Goal: Use online tool/utility: Utilize a website feature to perform a specific function

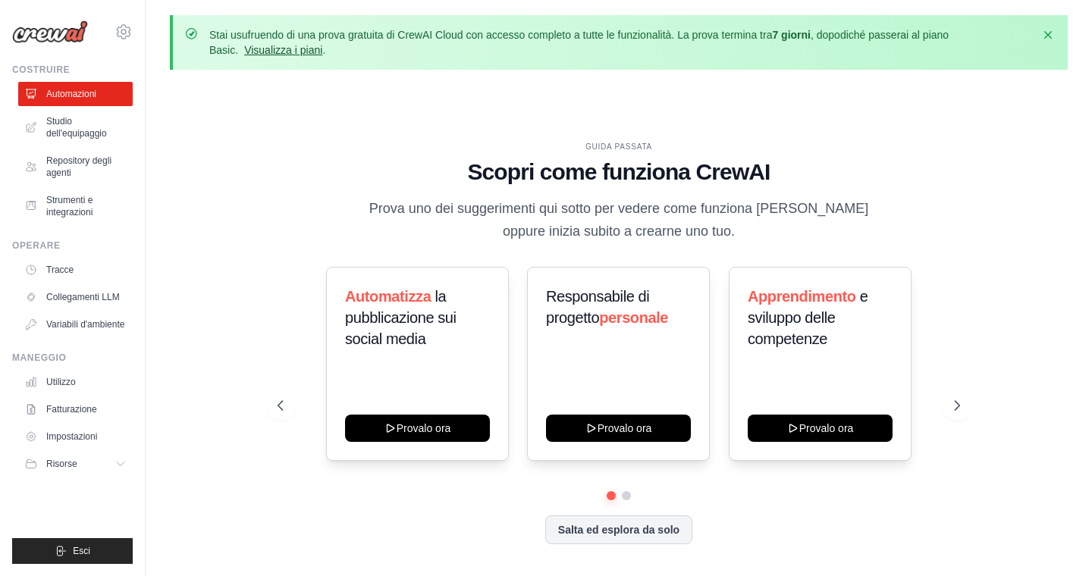
click at [255, 51] on font "Visualizza i piani" at bounding box center [283, 50] width 78 height 12
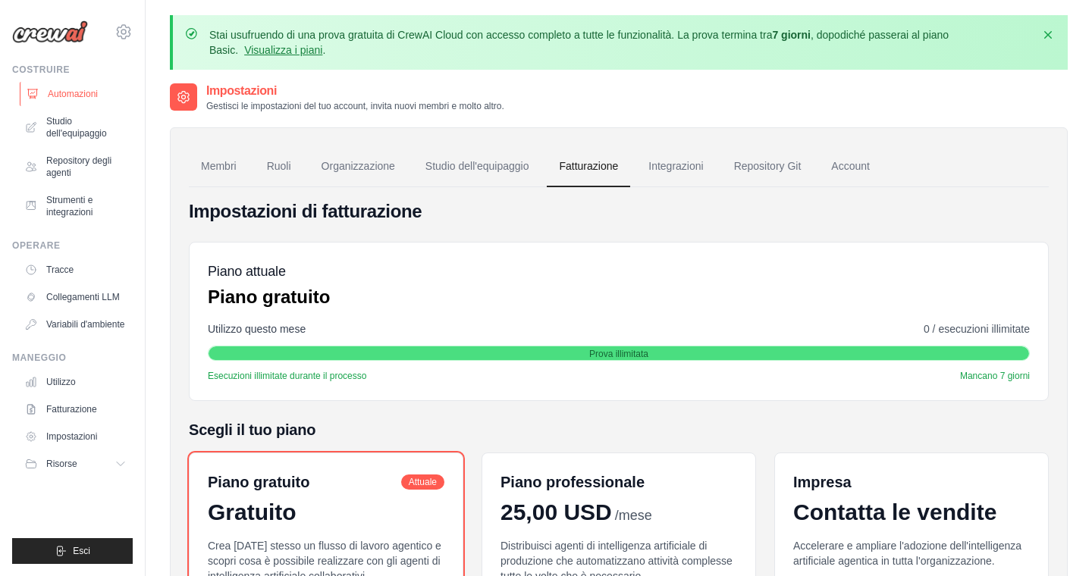
click at [53, 96] on font "Automazioni" at bounding box center [73, 94] width 50 height 11
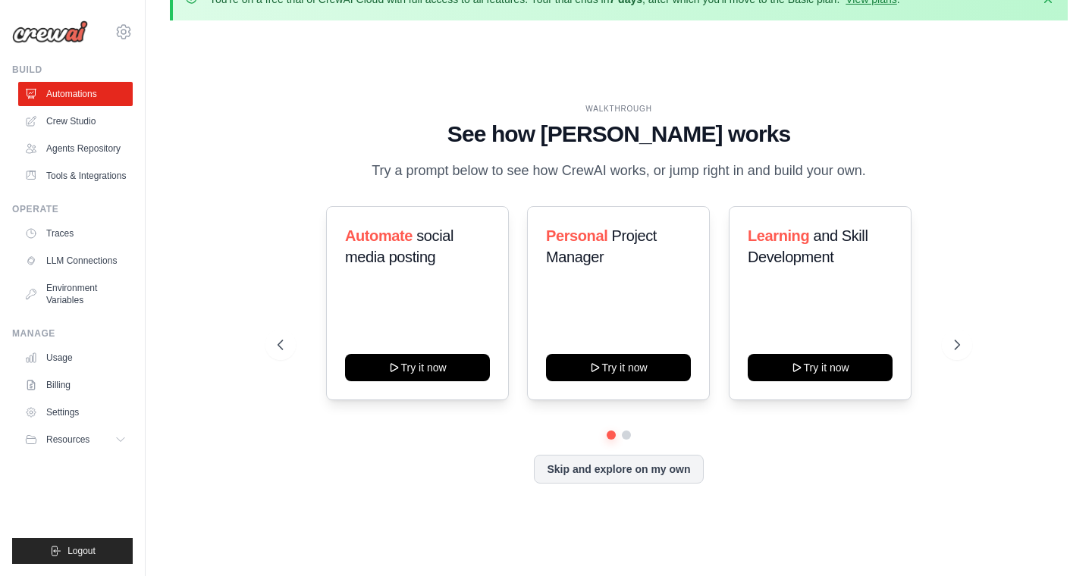
scroll to position [39, 0]
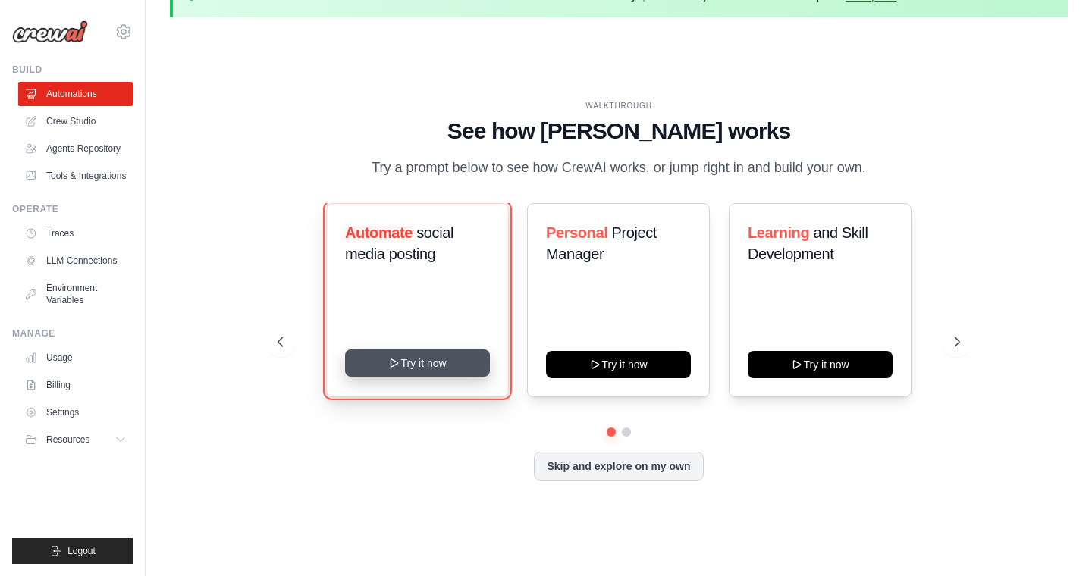
click at [403, 359] on button "Try it now" at bounding box center [417, 363] width 145 height 27
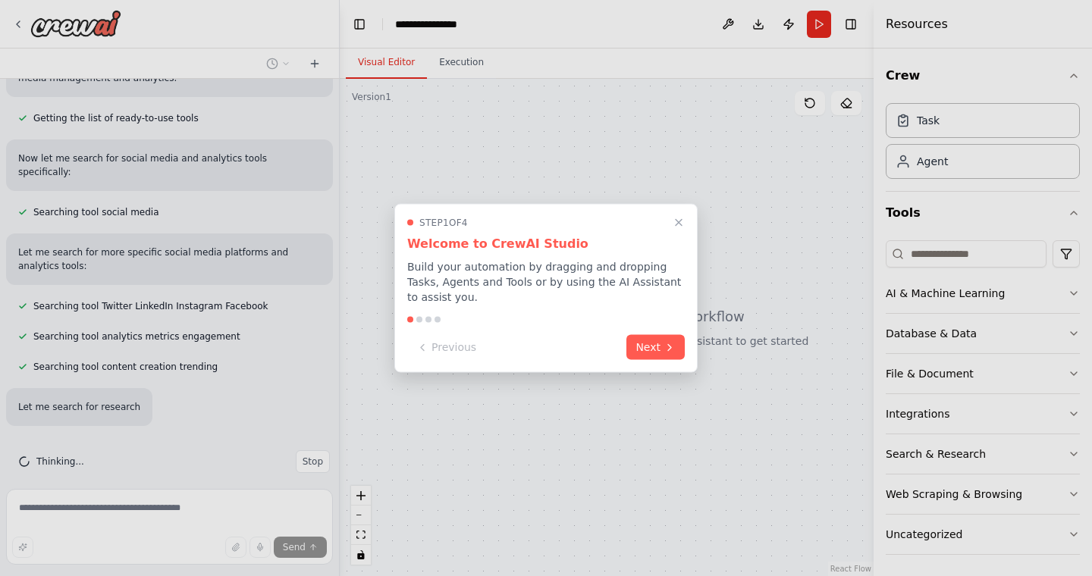
scroll to position [215, 0]
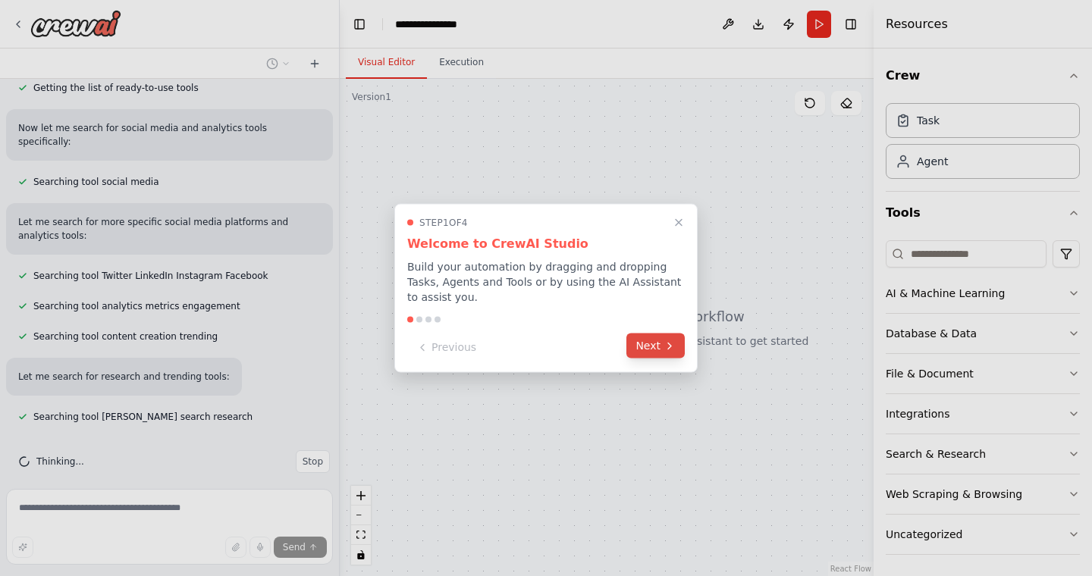
click at [664, 347] on icon at bounding box center [669, 346] width 12 height 12
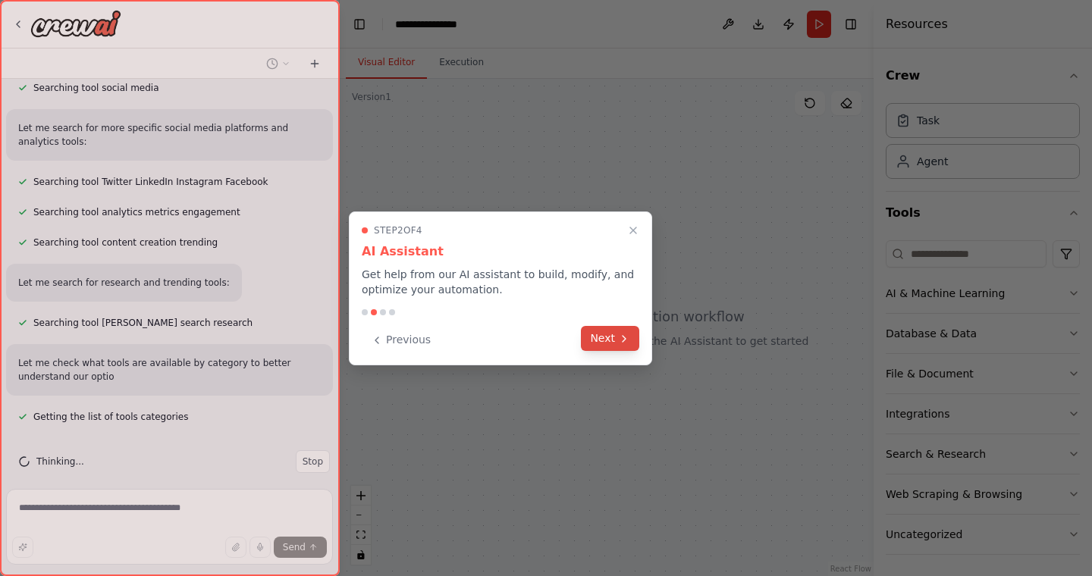
scroll to position [340, 0]
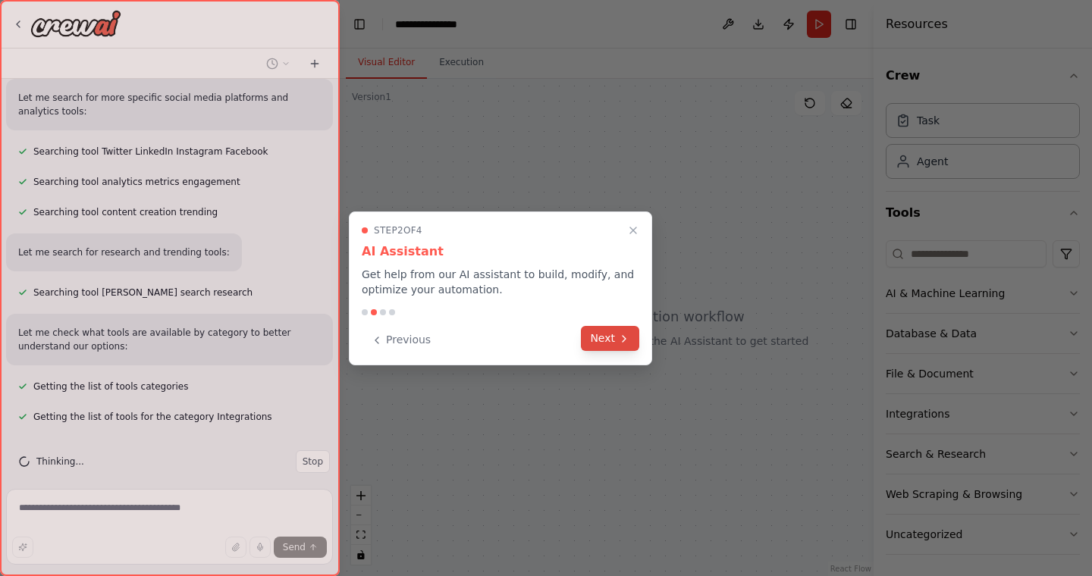
click at [598, 332] on button "Next" at bounding box center [610, 338] width 58 height 25
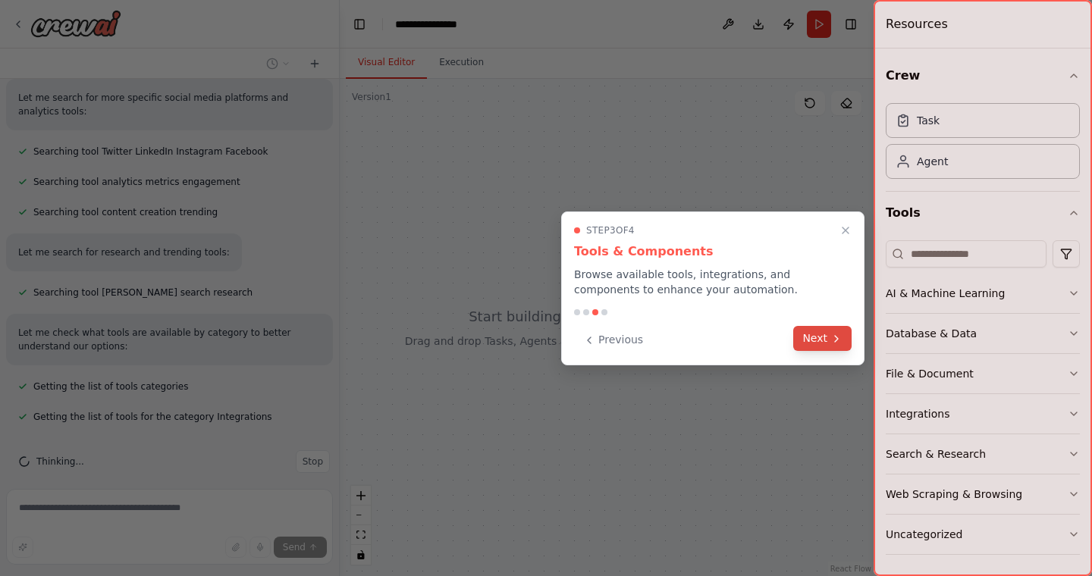
click at [813, 342] on button "Next" at bounding box center [822, 338] width 58 height 25
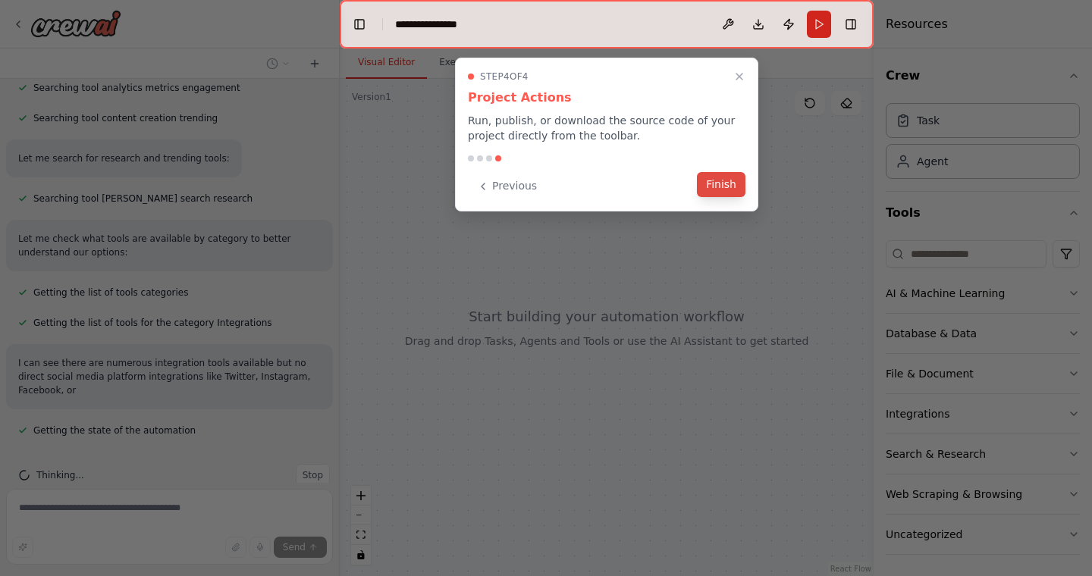
scroll to position [447, 0]
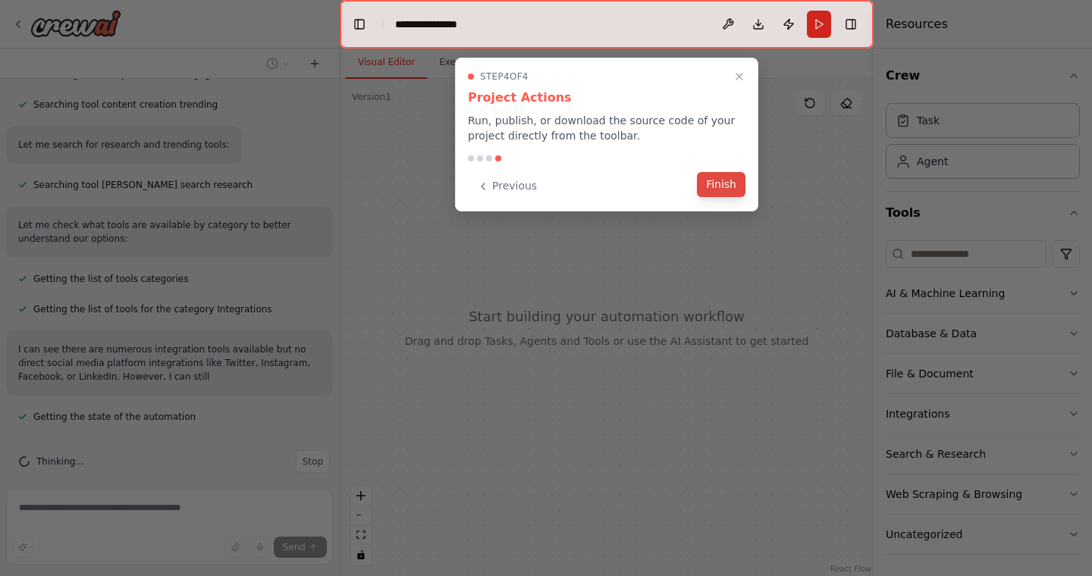
click at [713, 189] on button "Finish" at bounding box center [721, 184] width 49 height 25
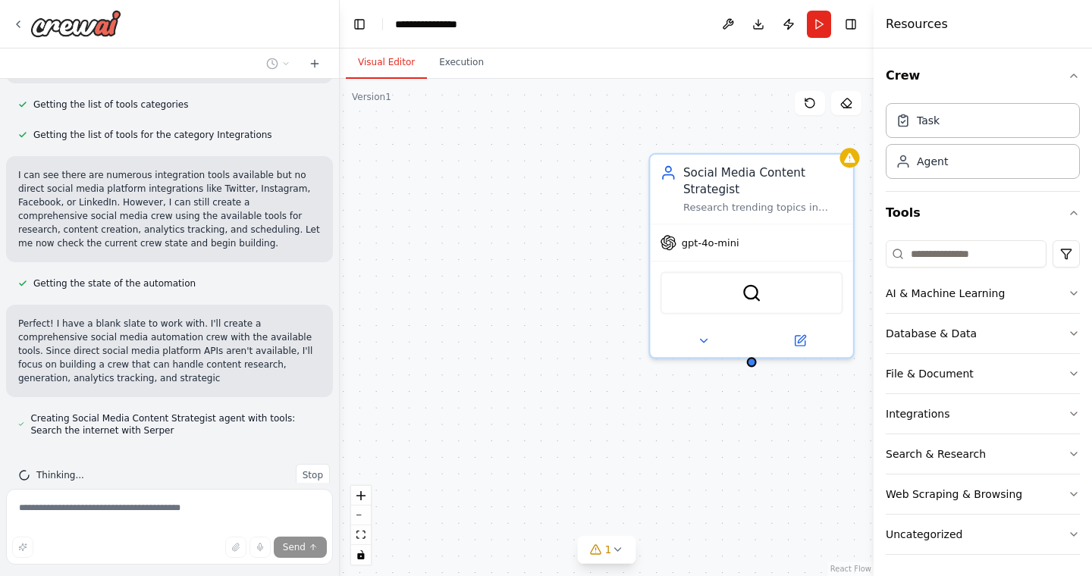
scroll to position [635, 0]
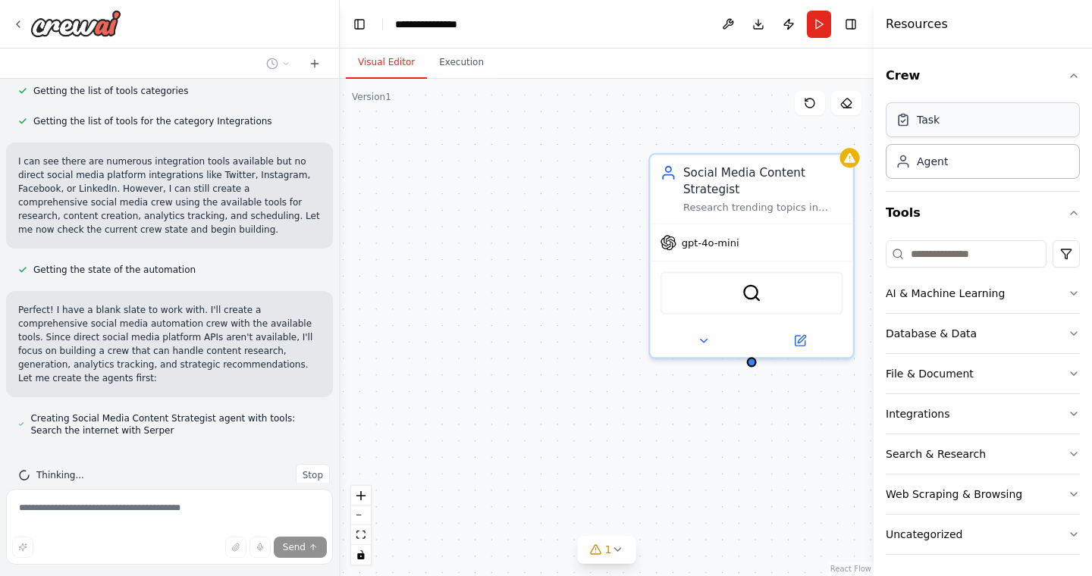
click at [938, 127] on div "Task" at bounding box center [983, 119] width 194 height 35
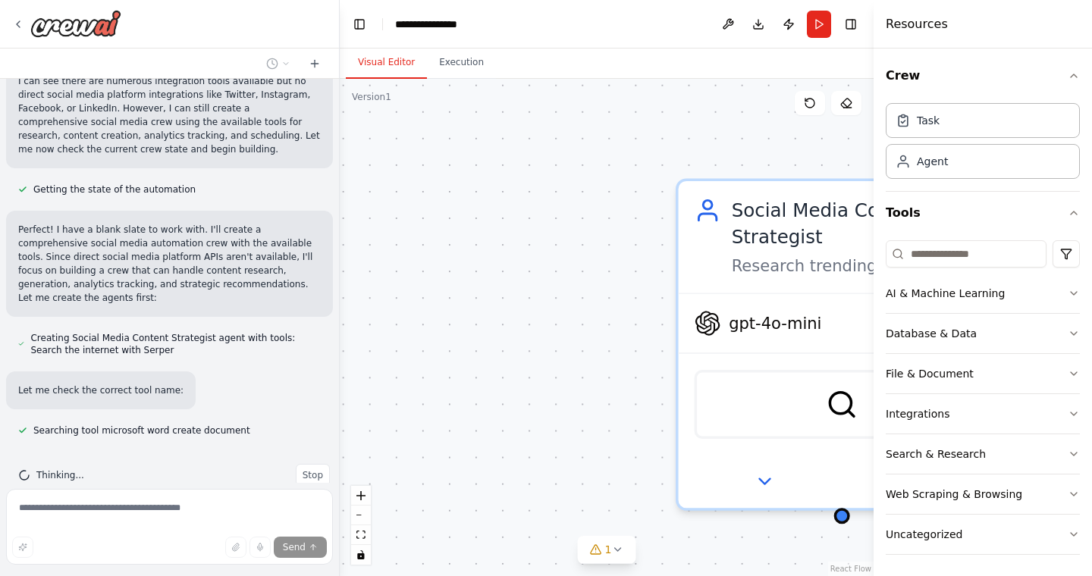
scroll to position [752, 0]
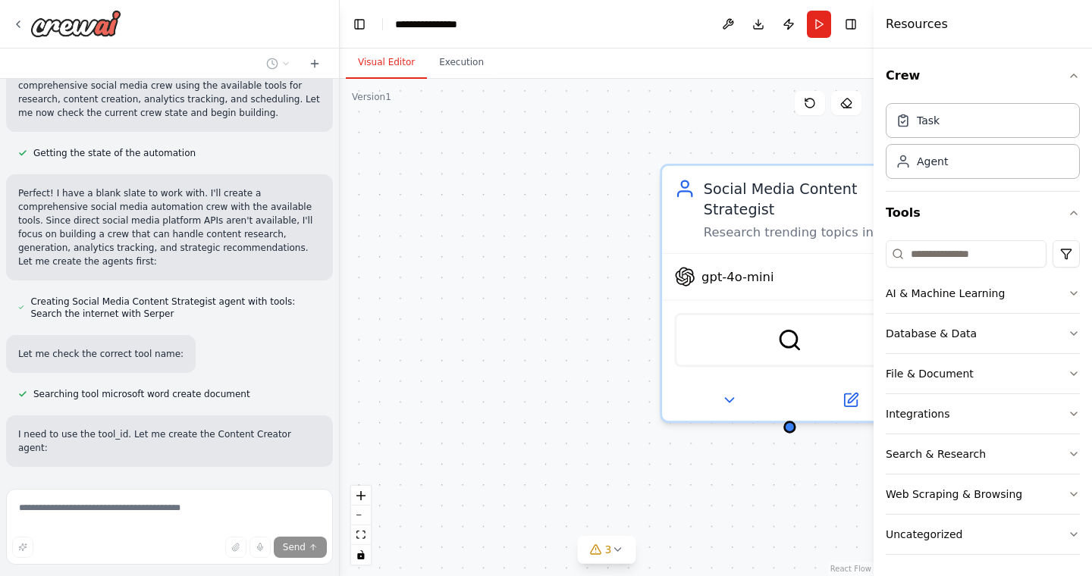
click at [919, 26] on h4 "Resources" at bounding box center [917, 24] width 62 height 18
click at [735, 114] on div "Social Media Content Strategist Research trending topics in {industry}, analyze…" at bounding box center [607, 327] width 534 height 497
click at [727, 21] on button at bounding box center [728, 24] width 24 height 27
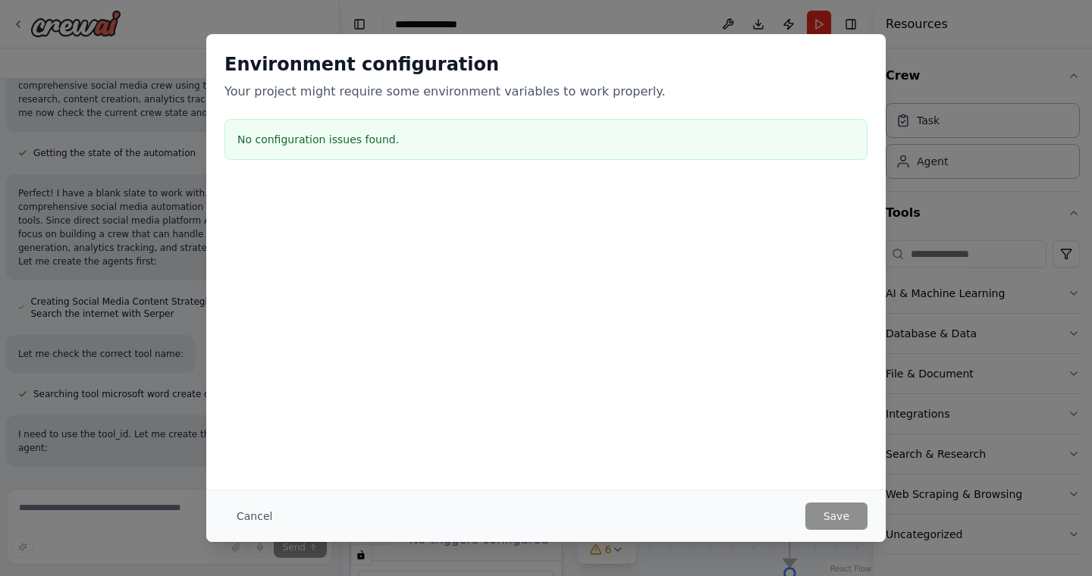
click at [1005, 28] on div "Environment configuration Your project might require some environment variables…" at bounding box center [546, 288] width 1092 height 576
click at [564, 22] on div "Environment configuration Your project might require some environment variables…" at bounding box center [546, 288] width 1092 height 576
click at [249, 512] on button "Cancel" at bounding box center [254, 516] width 60 height 27
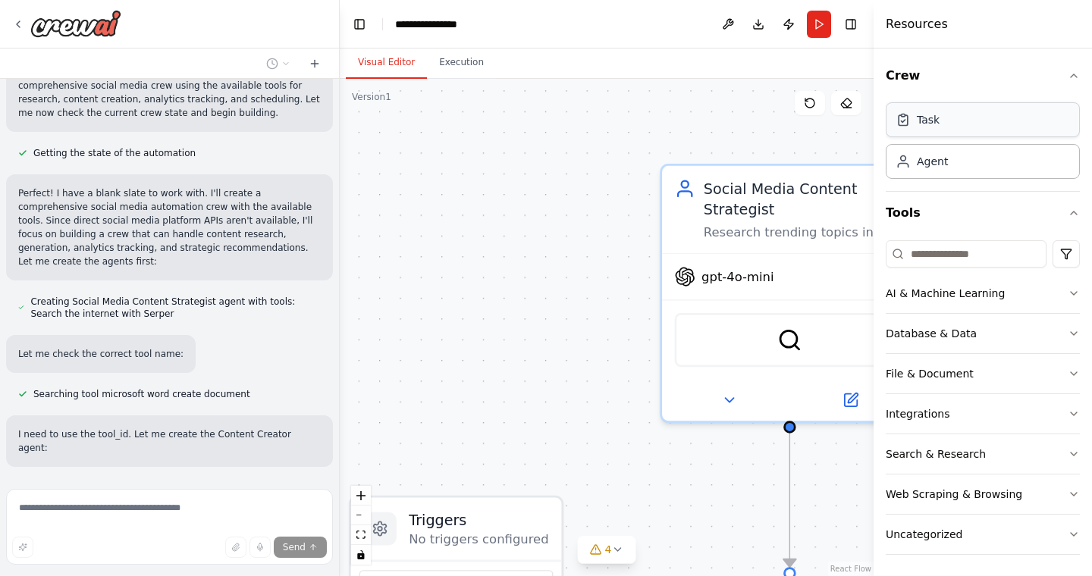
click at [901, 124] on icon at bounding box center [902, 119] width 15 height 15
click at [381, 104] on div ".deletable-edge-delete-btn { width: 20px; height: 20px; border: 0px solid #ffff…" at bounding box center [607, 327] width 534 height 497
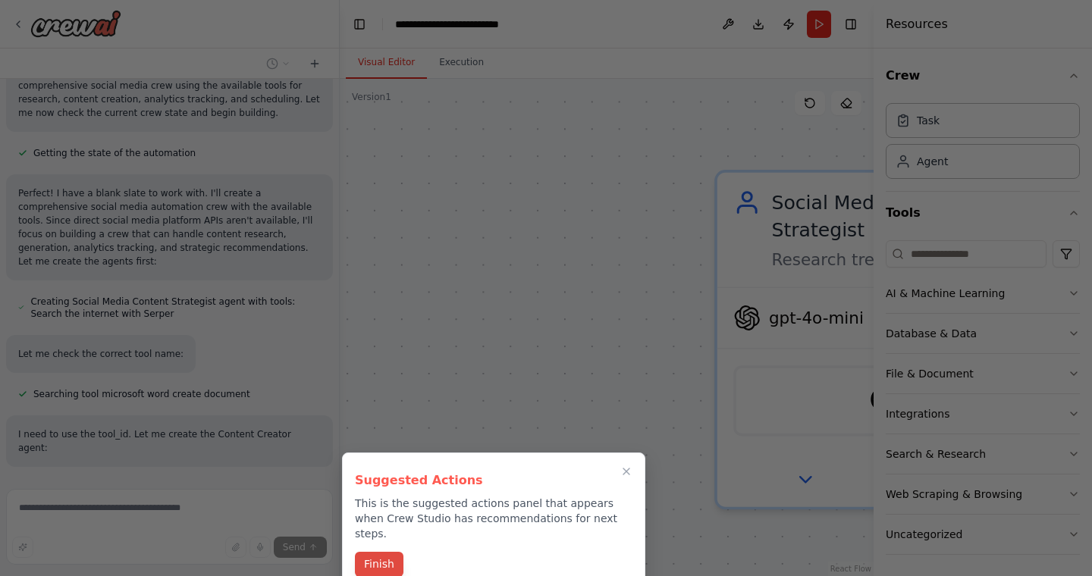
click at [382, 552] on button "Finish" at bounding box center [379, 564] width 49 height 25
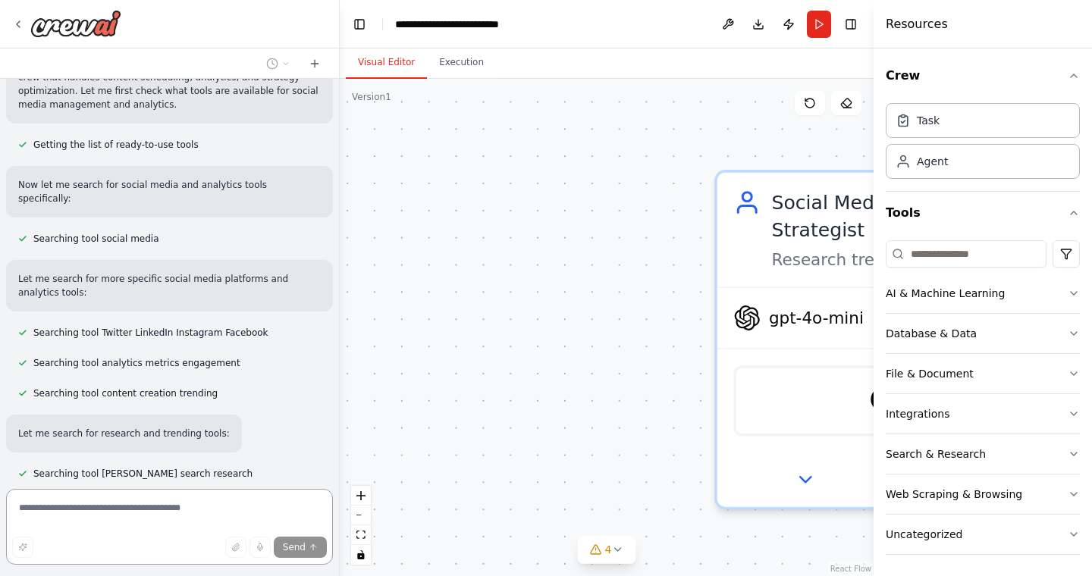
scroll to position [0, 0]
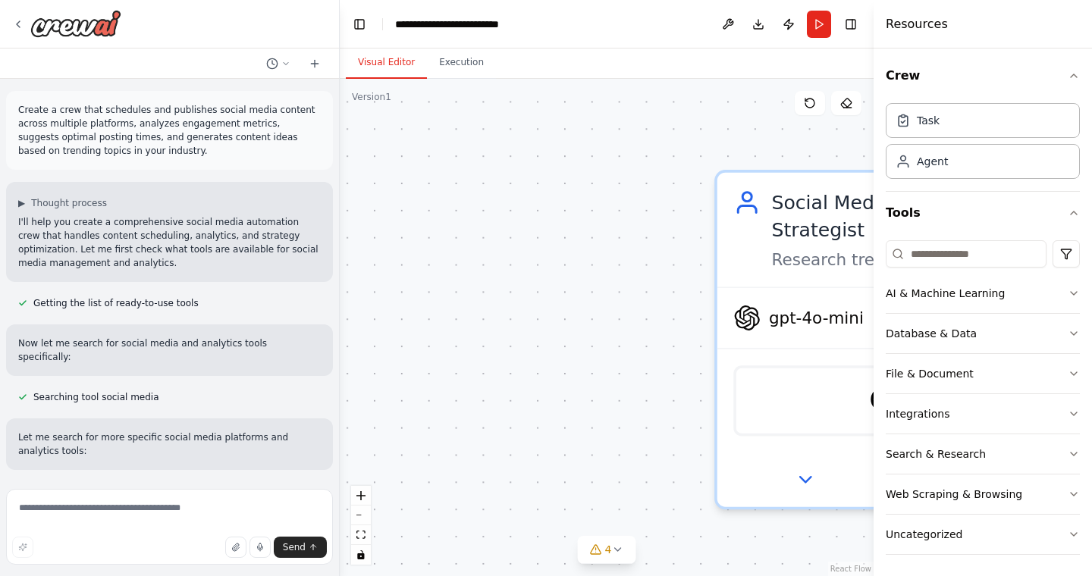
click at [379, 104] on div ".deletable-edge-delete-btn { width: 20px; height: 20px; border: 0px solid #ffff…" at bounding box center [607, 327] width 534 height 497
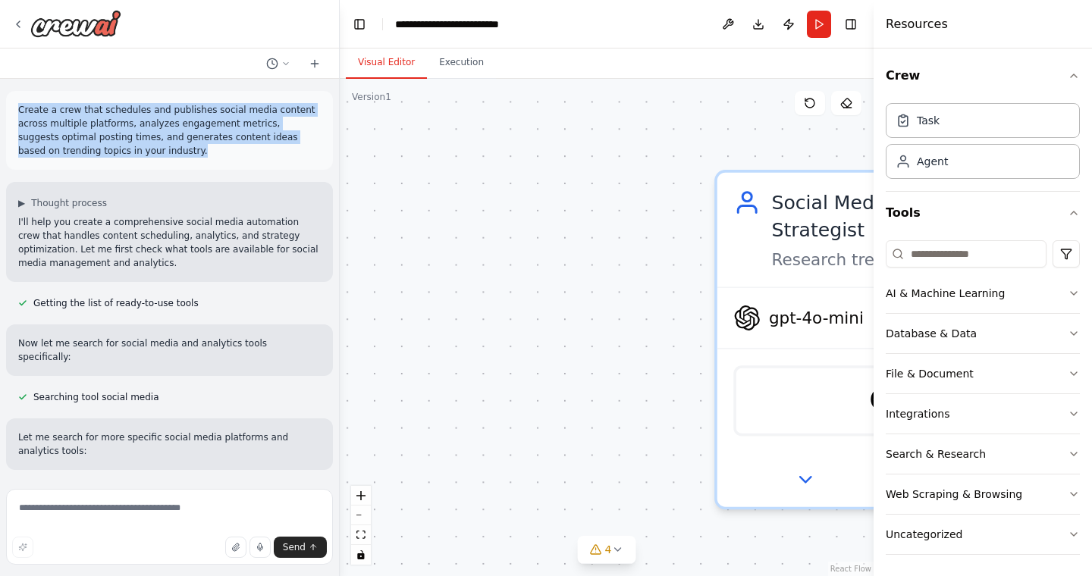
drag, startPoint x: 121, startPoint y: 152, endPoint x: 12, endPoint y: 110, distance: 116.2
click at [12, 110] on div "Create a crew that schedules and publishes social media content across multiple…" at bounding box center [169, 130] width 327 height 79
copy p "Create a crew that schedules and publishes social media content across multiple…"
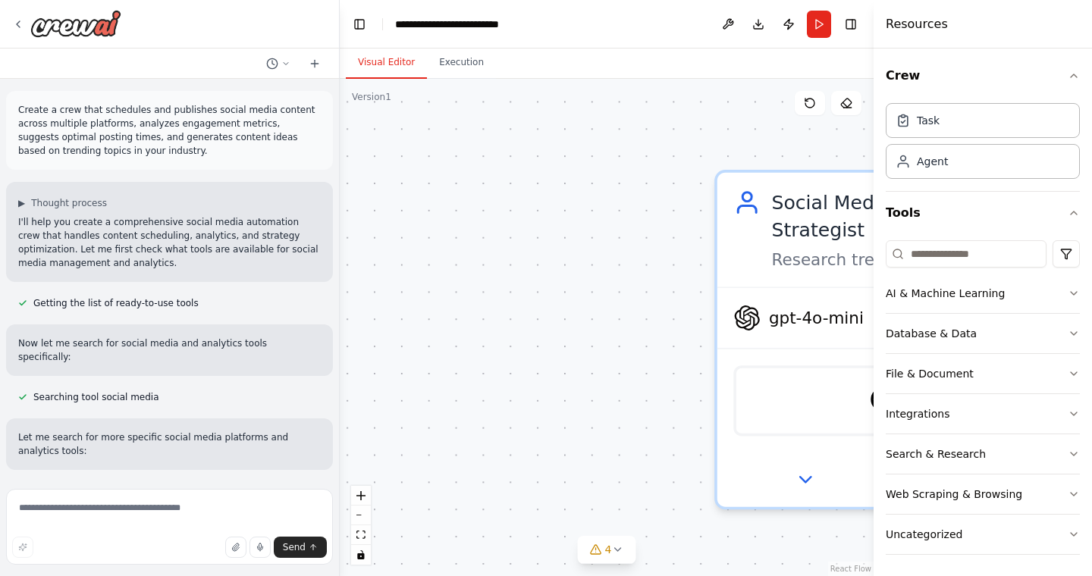
click at [369, 98] on div "Version 1" at bounding box center [371, 97] width 39 height 12
click at [373, 103] on div ".deletable-edge-delete-btn { width: 20px; height: 20px; border: 0px solid #ffff…" at bounding box center [607, 327] width 534 height 497
click at [375, 104] on div ".deletable-edge-delete-btn { width: 20px; height: 20px; border: 0px solid #ffff…" at bounding box center [607, 327] width 534 height 497
click at [843, 99] on icon at bounding box center [846, 103] width 12 height 12
click at [818, 24] on button "Run" at bounding box center [819, 24] width 24 height 27
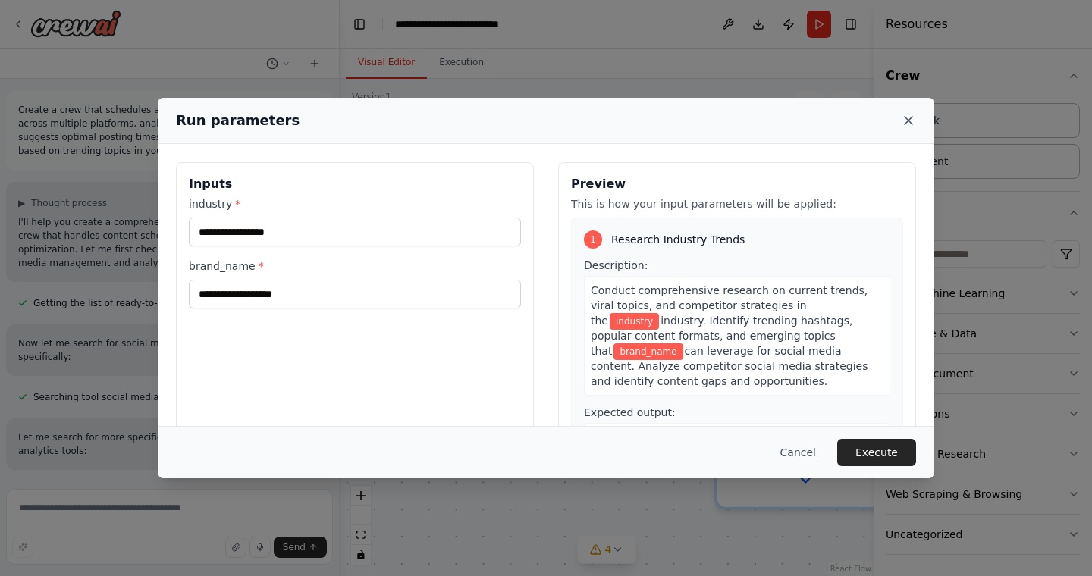
click at [908, 120] on icon at bounding box center [909, 121] width 8 height 8
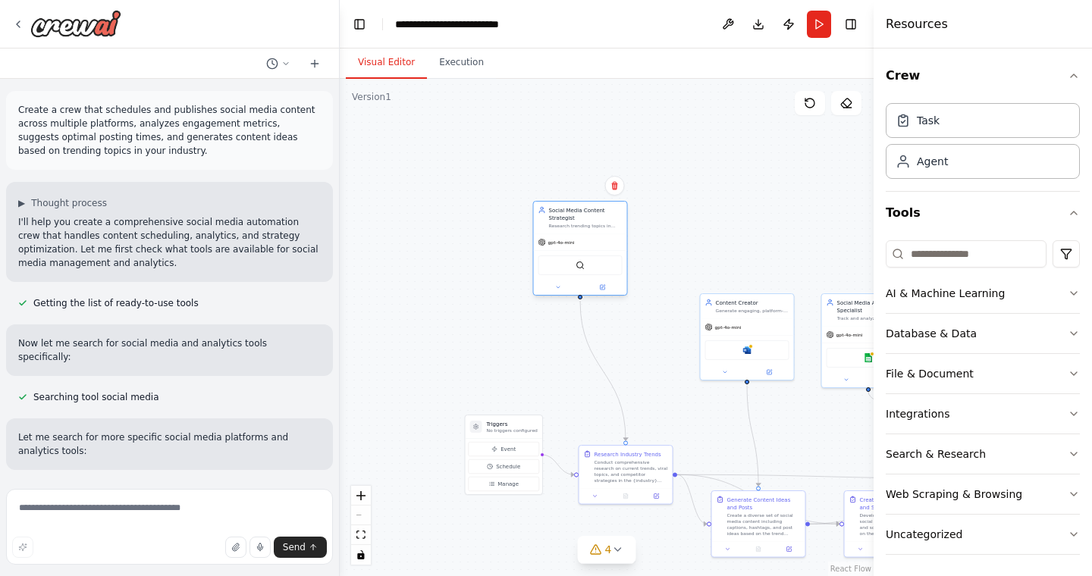
drag, startPoint x: 638, startPoint y: 354, endPoint x: 588, endPoint y: 264, distance: 102.8
click at [588, 264] on div "SerperDevTool" at bounding box center [580, 266] width 84 height 20
click at [495, 328] on div ".deletable-edge-delete-btn { width: 20px; height: 20px; border: 0px solid #ffff…" at bounding box center [607, 327] width 534 height 497
click at [923, 250] on input at bounding box center [966, 253] width 161 height 27
click at [314, 64] on icon at bounding box center [315, 64] width 12 height 12
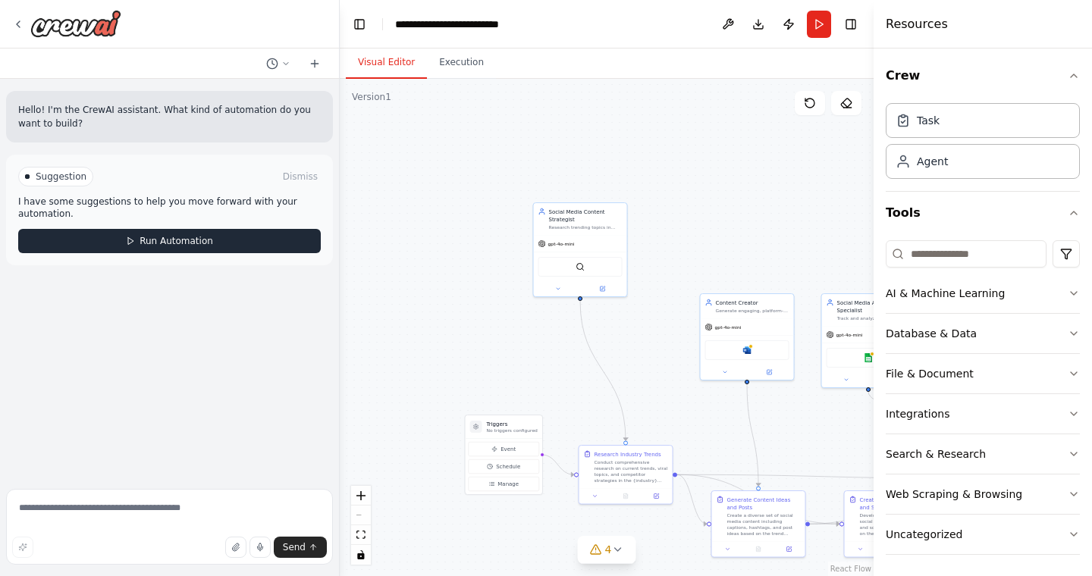
click at [185, 242] on span "Run Automation" at bounding box center [177, 241] width 74 height 12
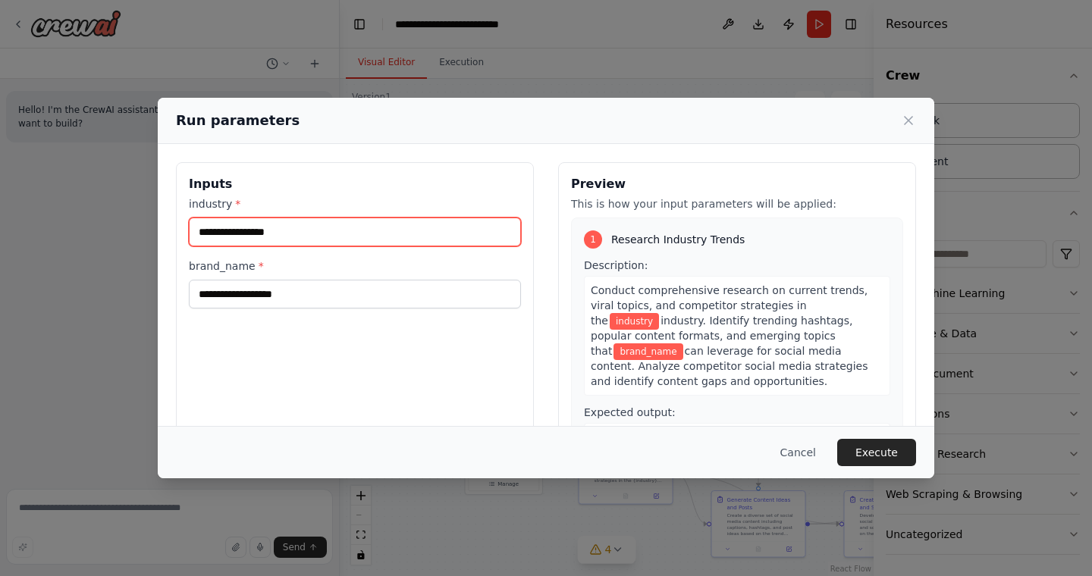
click at [294, 228] on input "industry *" at bounding box center [355, 232] width 332 height 29
type input "**********"
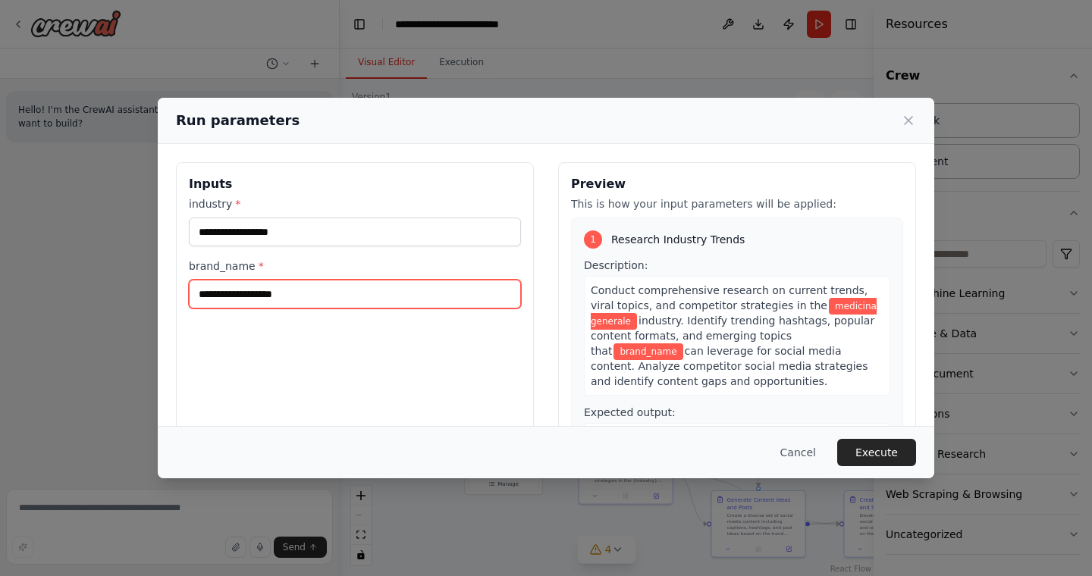
click at [240, 292] on input "brand_name *" at bounding box center [355, 294] width 332 height 29
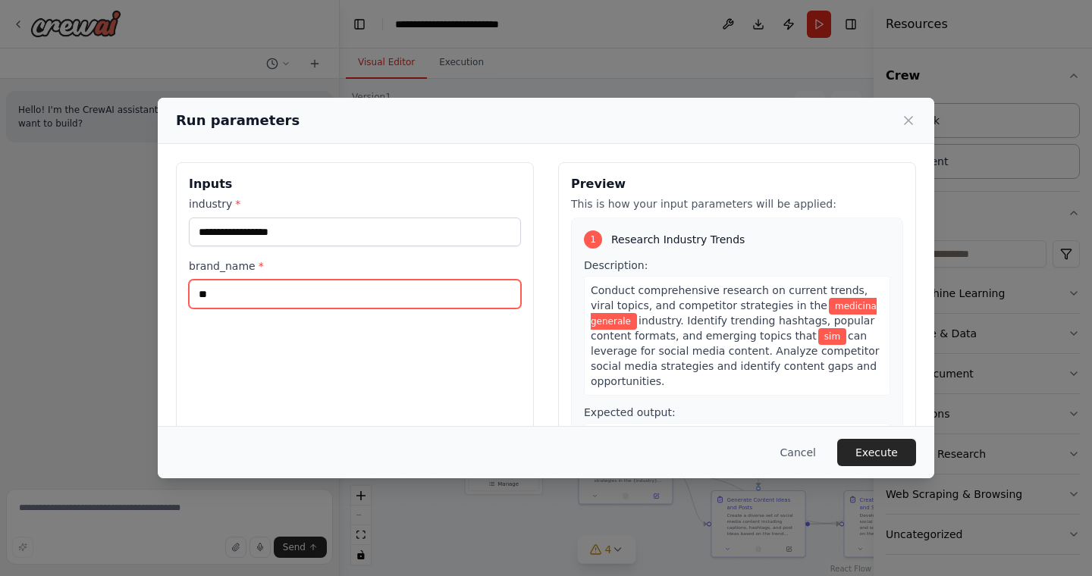
type input "*"
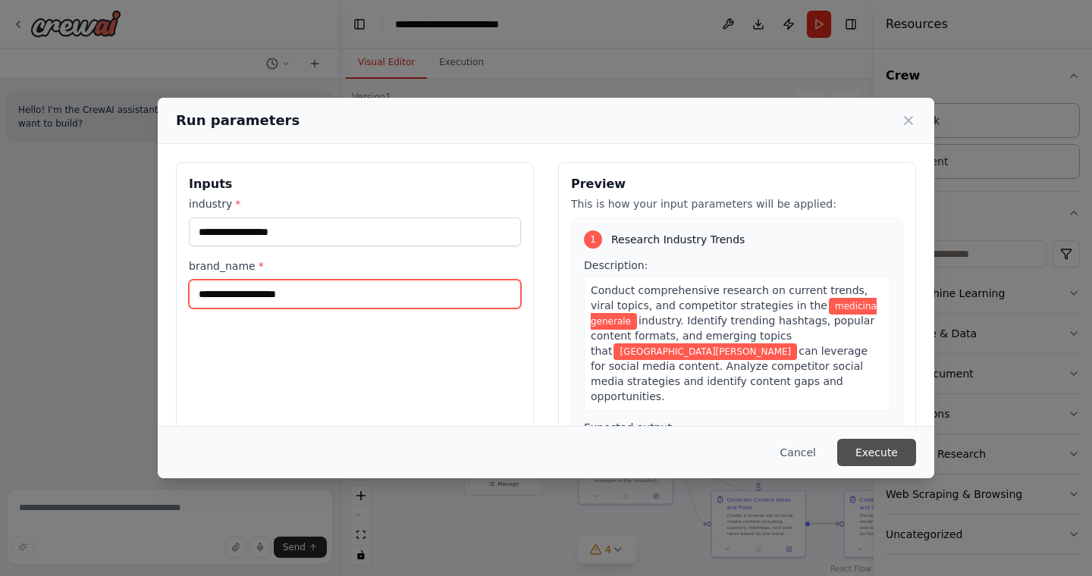
type input "**********"
click at [884, 451] on button "Execute" at bounding box center [876, 452] width 79 height 27
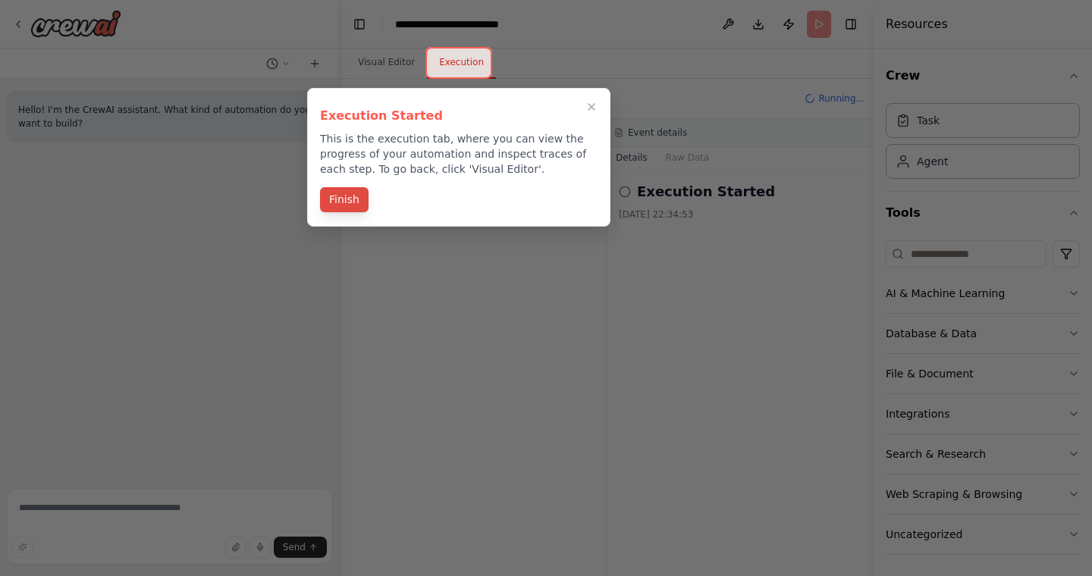
click at [343, 199] on button "Finish" at bounding box center [344, 199] width 49 height 25
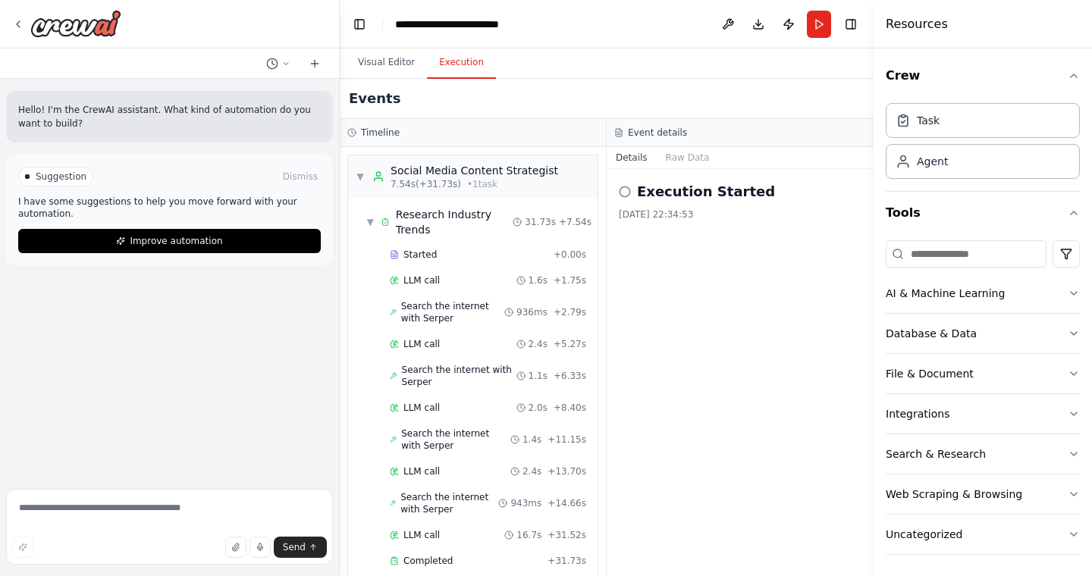
scroll to position [557, 0]
